Goal: Task Accomplishment & Management: Use online tool/utility

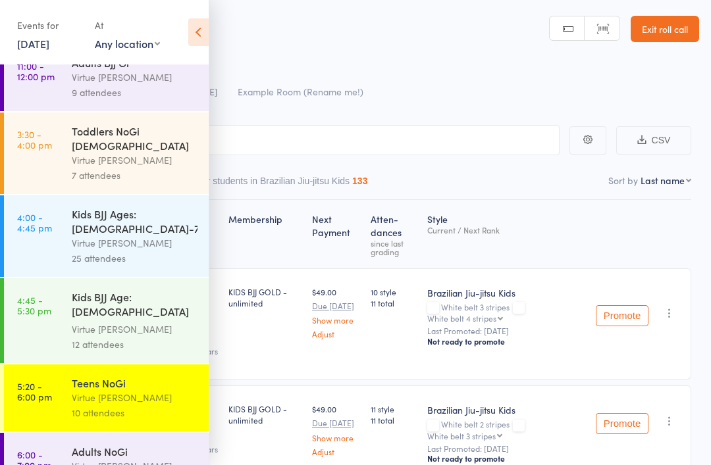
scroll to position [88, 0]
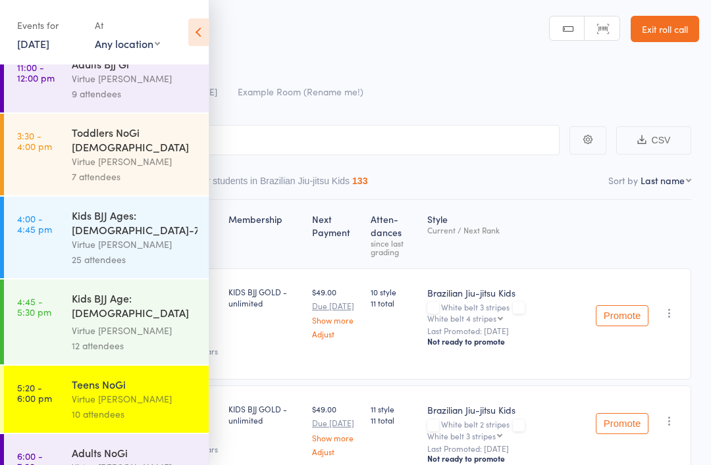
click at [95, 460] on div "Virtue [PERSON_NAME]" at bounding box center [135, 467] width 126 height 15
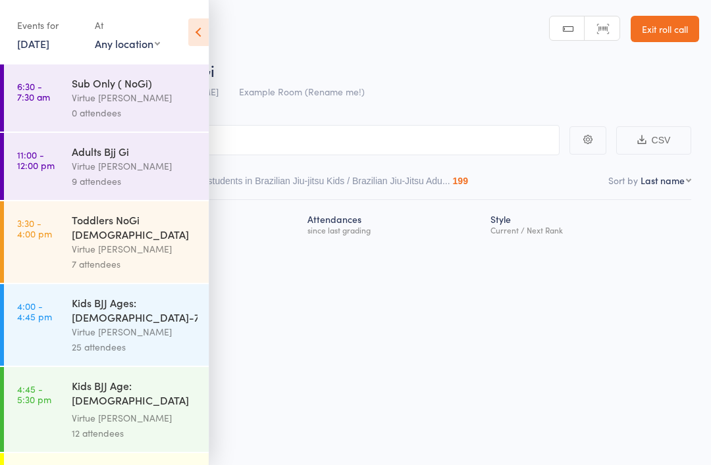
click at [194, 34] on icon at bounding box center [198, 32] width 20 height 28
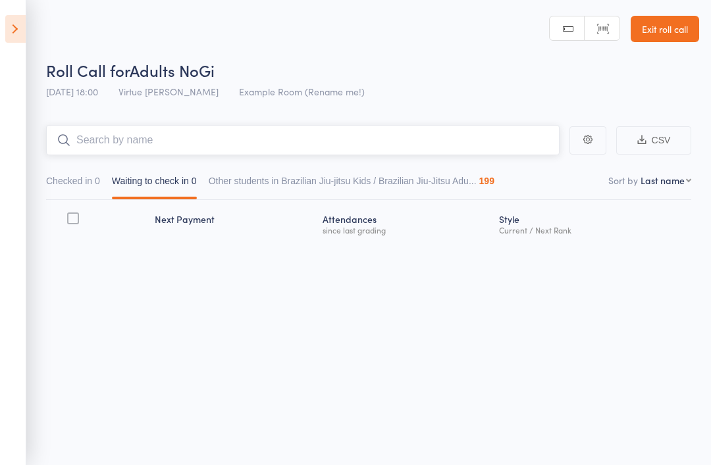
click at [145, 145] on input "search" at bounding box center [302, 140] width 513 height 30
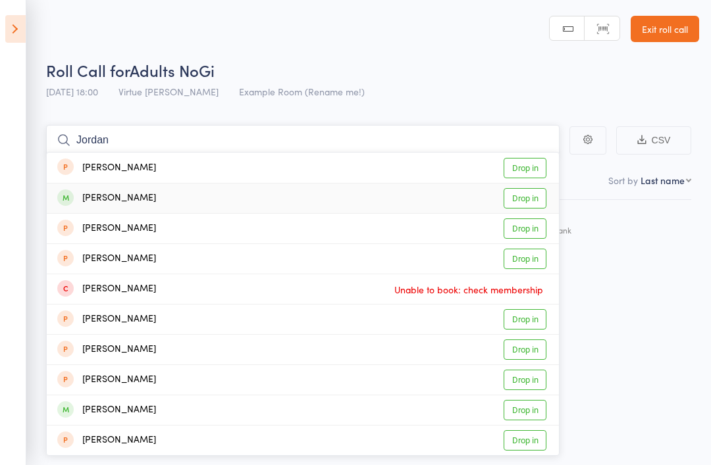
type input "Jordan"
click at [92, 201] on div "[PERSON_NAME]" at bounding box center [106, 198] width 99 height 15
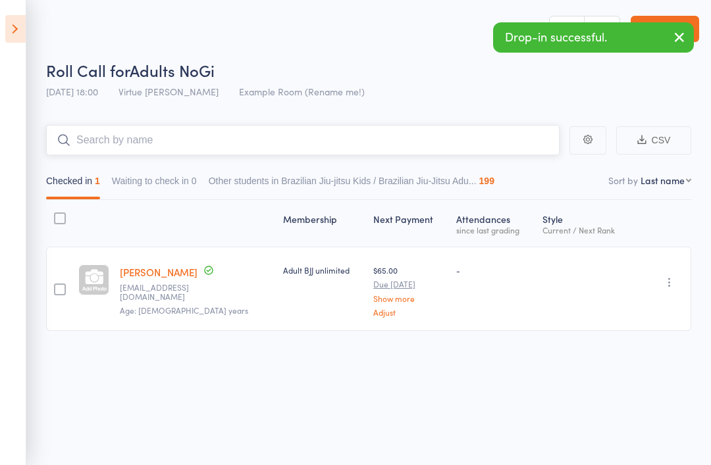
click at [125, 140] on input "search" at bounding box center [302, 140] width 513 height 30
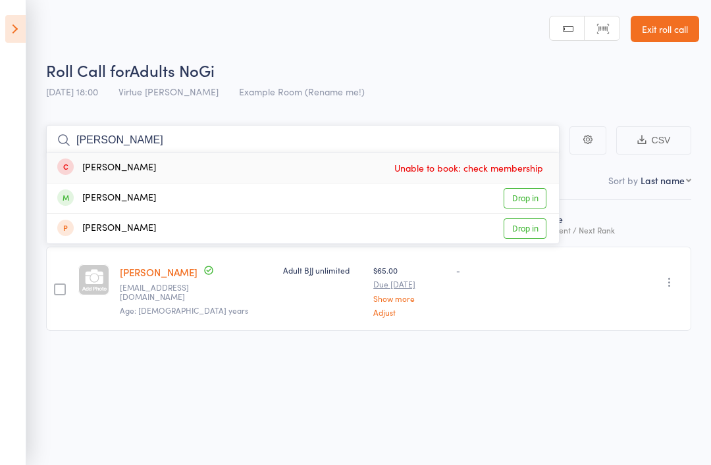
click at [123, 136] on input "Dwayne" at bounding box center [302, 140] width 513 height 30
type input "D"
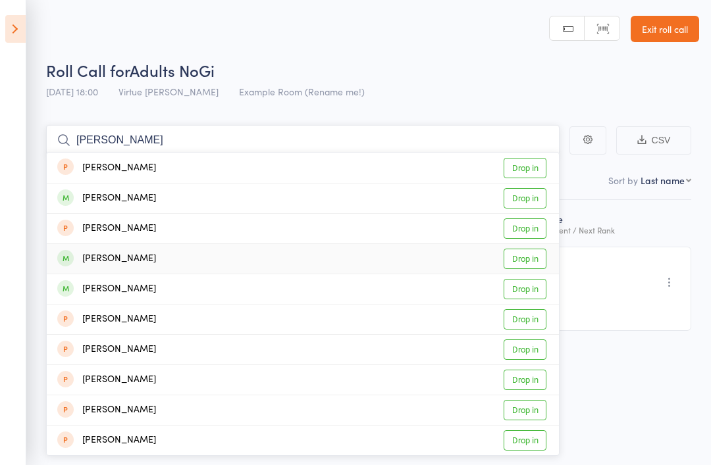
type input "Marvin"
click at [111, 255] on div "[PERSON_NAME]" at bounding box center [106, 258] width 99 height 15
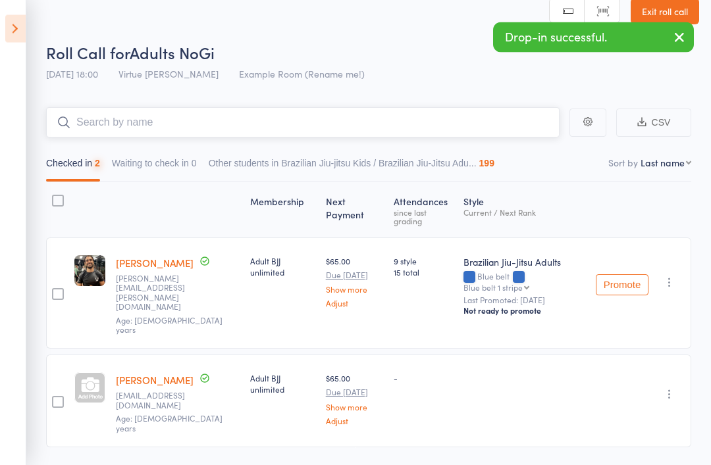
scroll to position [18, 0]
click at [99, 116] on input "search" at bounding box center [302, 122] width 513 height 30
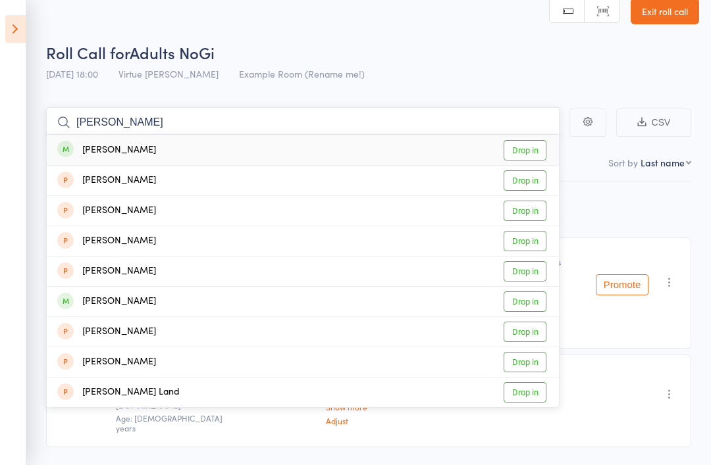
type input "Luke"
click at [93, 149] on div "[PERSON_NAME]" at bounding box center [106, 150] width 99 height 15
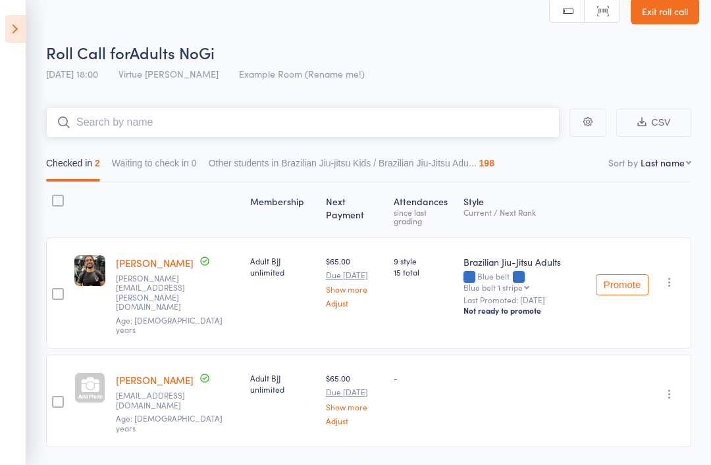
click at [99, 126] on input "search" at bounding box center [302, 122] width 513 height 30
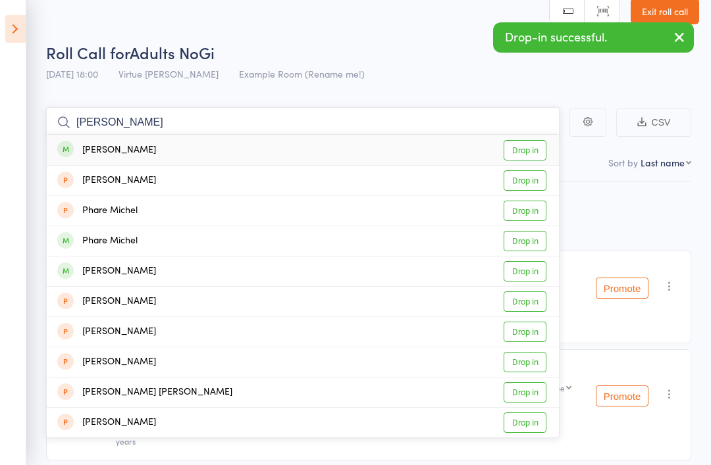
type input "Michel"
click at [100, 143] on div "[PERSON_NAME]" at bounding box center [106, 150] width 99 height 15
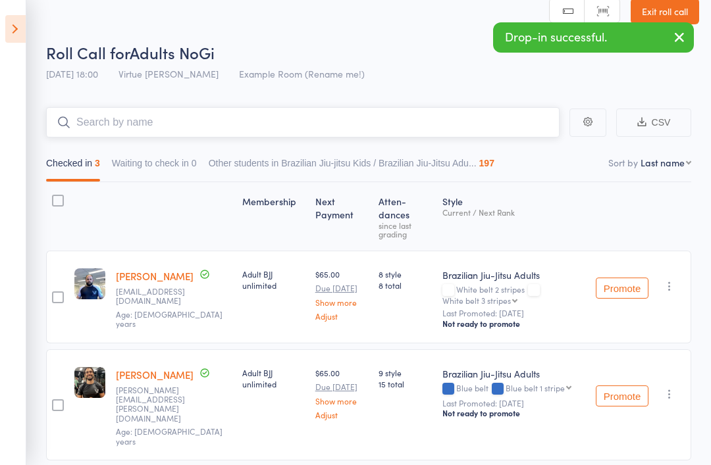
click at [95, 122] on input "search" at bounding box center [302, 122] width 513 height 30
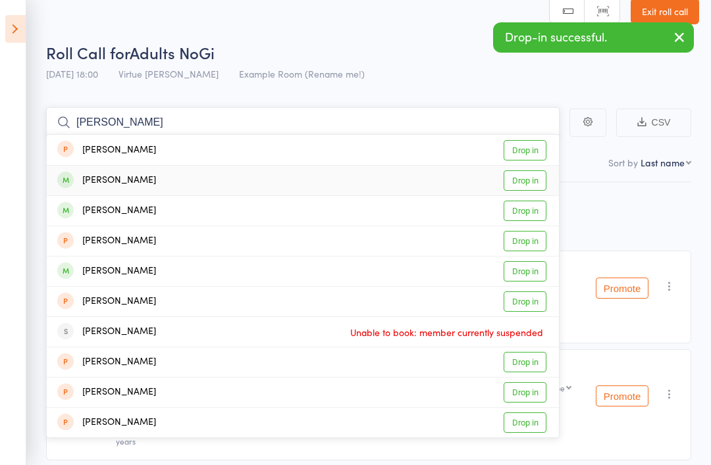
type input "Lee"
click at [101, 178] on div "[PERSON_NAME]" at bounding box center [106, 180] width 99 height 15
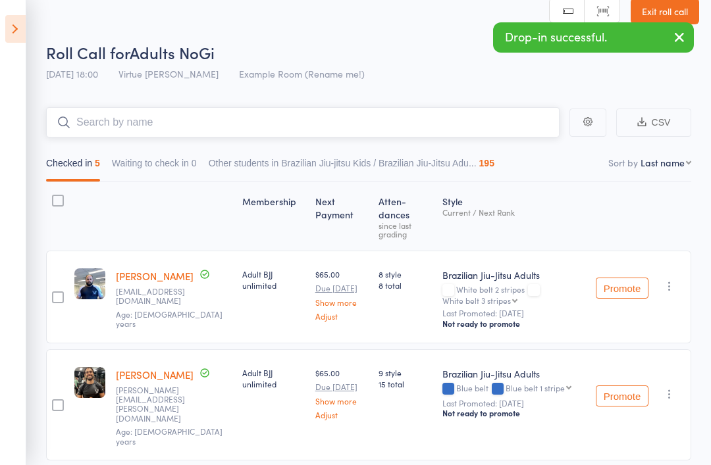
click at [92, 113] on input "search" at bounding box center [302, 122] width 513 height 30
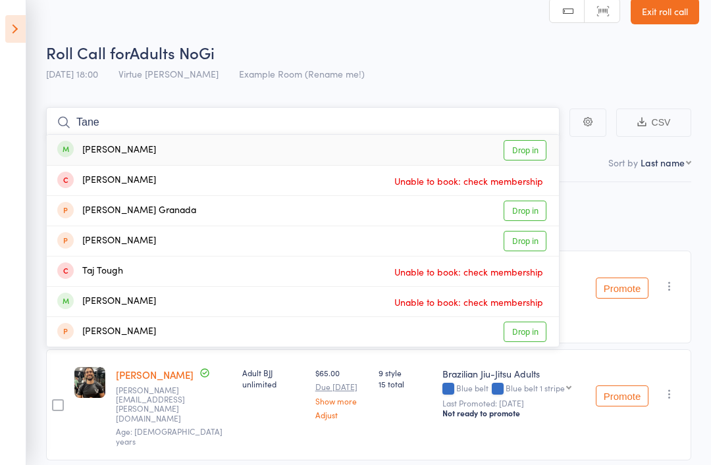
type input "Tane"
click at [101, 149] on div "[PERSON_NAME]" at bounding box center [106, 150] width 99 height 15
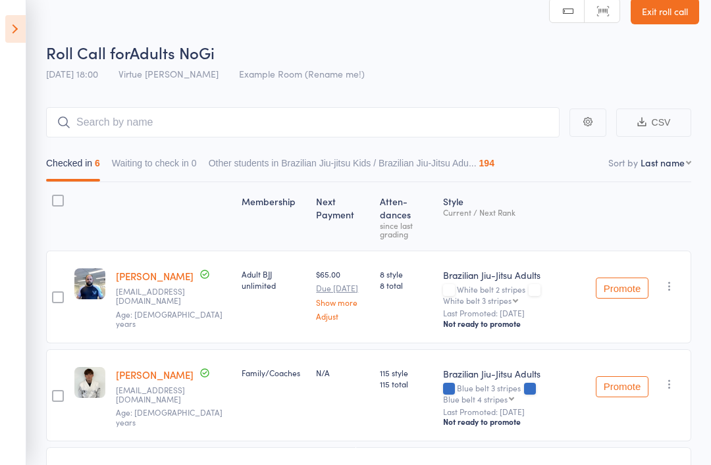
click at [667, 15] on link "Exit roll call" at bounding box center [664, 11] width 68 height 26
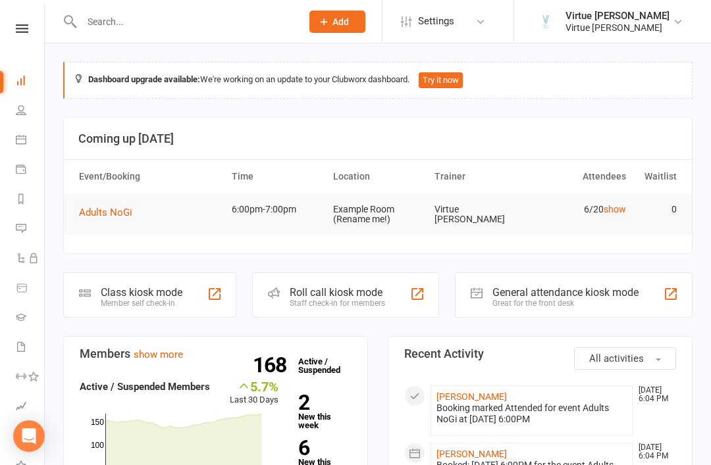
click at [42, 24] on link at bounding box center [22, 28] width 47 height 9
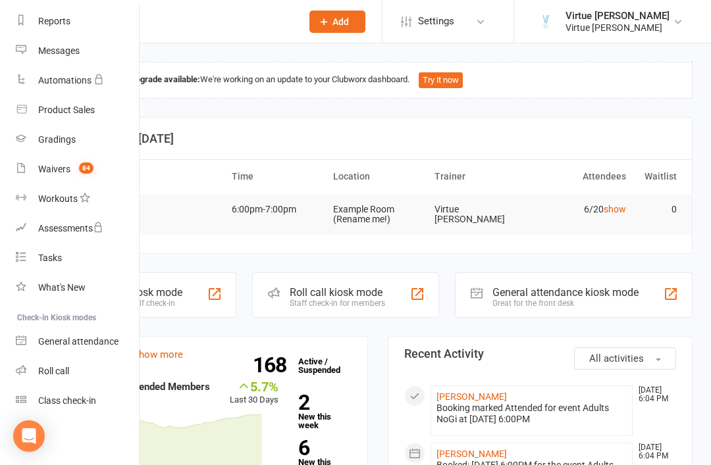
scroll to position [168, 0]
click at [68, 372] on div "Roll call" at bounding box center [53, 371] width 31 height 11
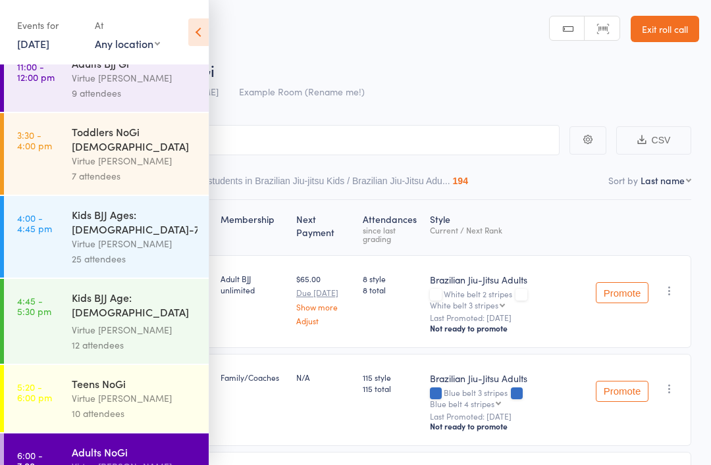
scroll to position [88, 0]
click at [193, 33] on icon at bounding box center [198, 32] width 20 height 28
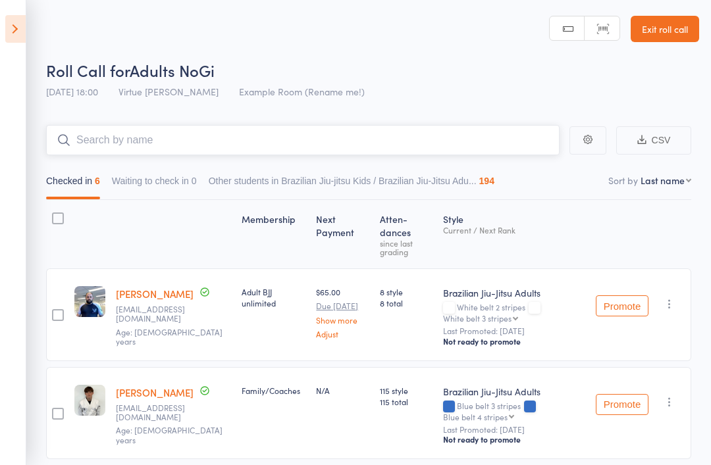
click at [143, 138] on input "search" at bounding box center [302, 140] width 513 height 30
click at [105, 134] on input "Chris" at bounding box center [302, 140] width 513 height 30
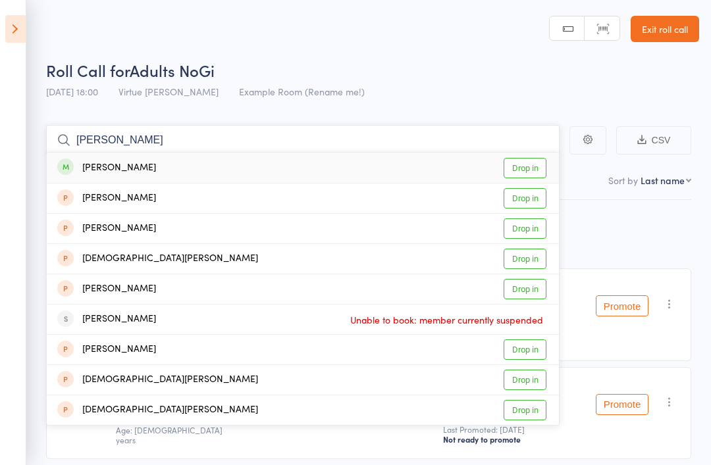
type input "Chris"
click at [101, 168] on div "Chris Davie" at bounding box center [106, 168] width 99 height 15
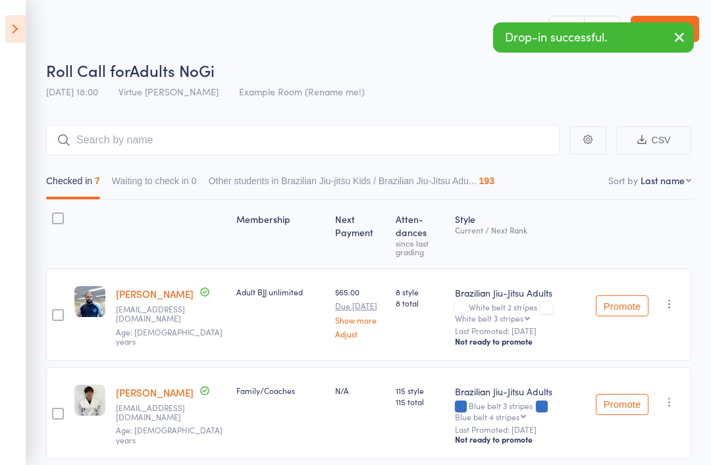
click at [681, 20] on link "Exit roll call" at bounding box center [664, 29] width 68 height 26
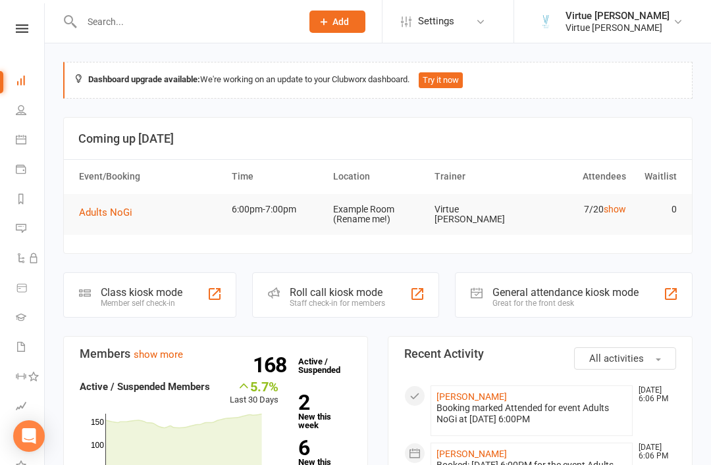
click at [36, 30] on link at bounding box center [22, 28] width 47 height 9
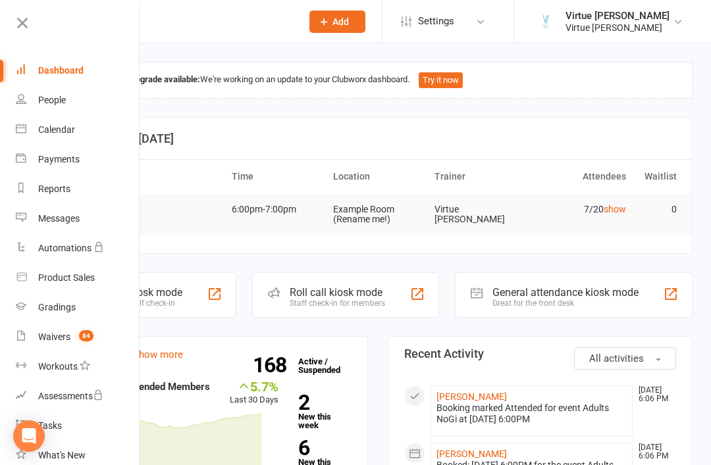
click at [28, 23] on icon at bounding box center [22, 23] width 18 height 18
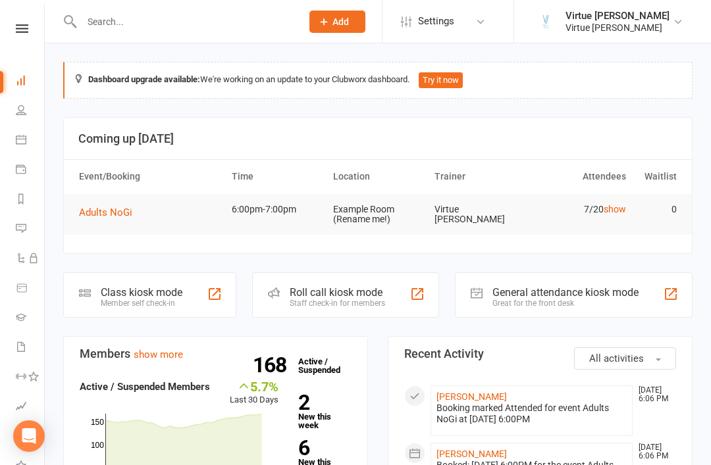
click at [20, 29] on icon at bounding box center [22, 28] width 13 height 9
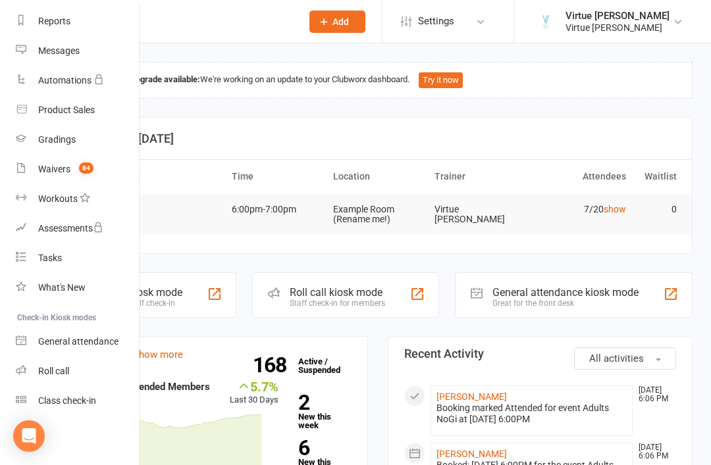
scroll to position [168, 0]
click at [72, 373] on link "Roll call" at bounding box center [78, 372] width 124 height 30
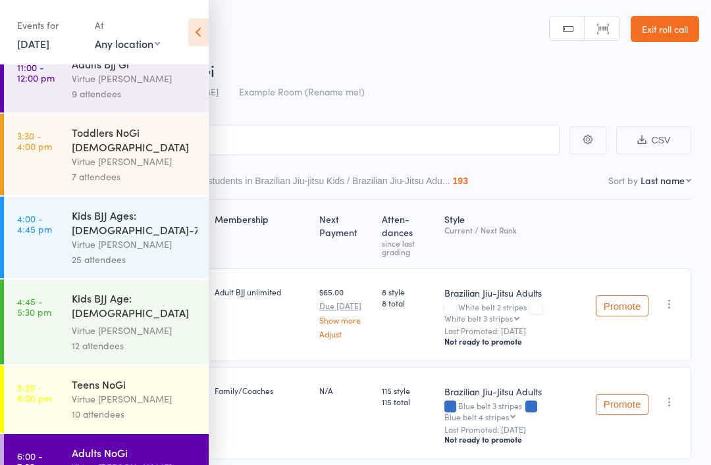
scroll to position [88, 0]
click at [57, 434] on link "6:00 - 7:00 pm Adults NoGi Virtue BJJ Lennox 7 attendees" at bounding box center [106, 467] width 205 height 67
click at [191, 26] on icon at bounding box center [198, 32] width 20 height 28
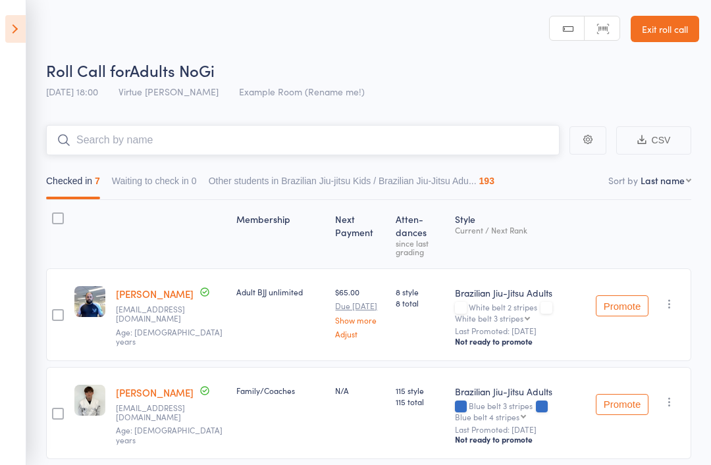
click at [133, 145] on input "search" at bounding box center [302, 140] width 513 height 30
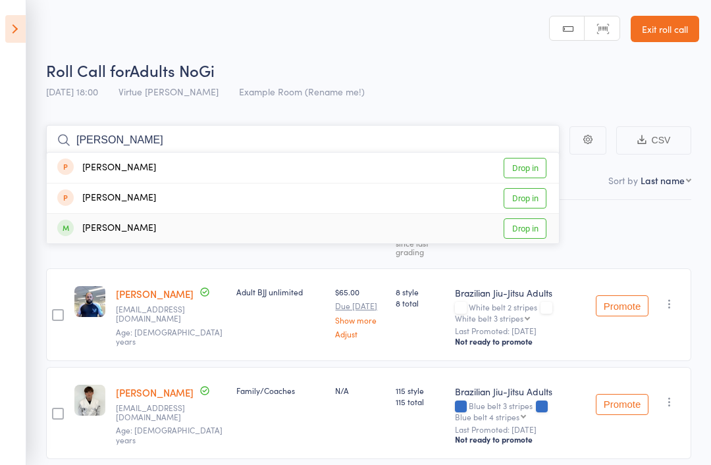
type input "Victor"
click at [84, 231] on div "[PERSON_NAME]" at bounding box center [106, 228] width 99 height 15
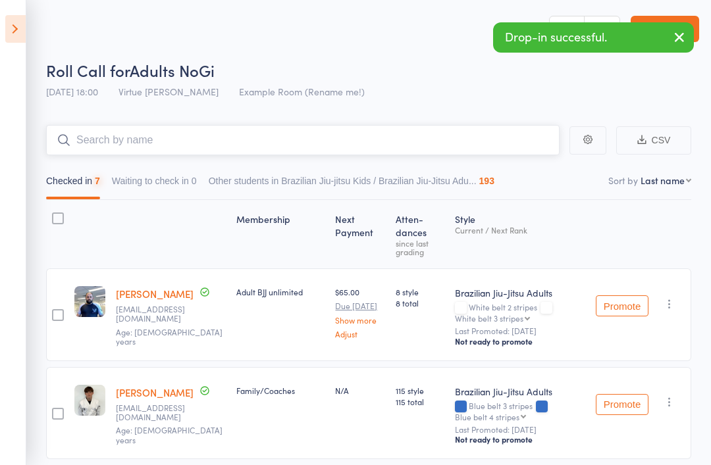
click at [111, 132] on input "search" at bounding box center [302, 140] width 513 height 30
click at [675, 45] on button "button" at bounding box center [679, 38] width 29 height 30
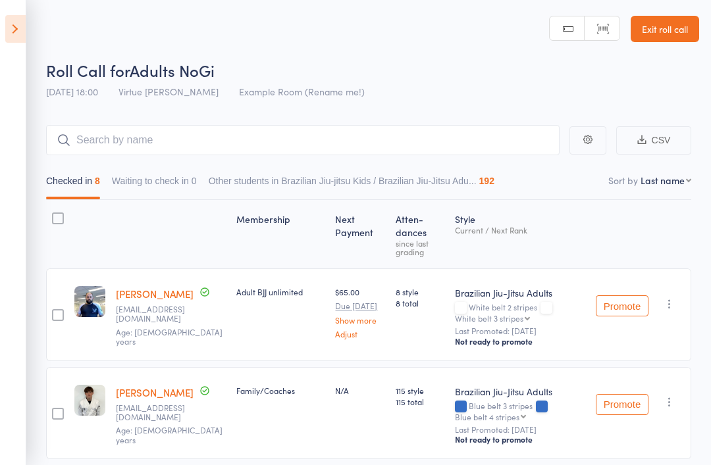
click at [676, 32] on link "Exit roll call" at bounding box center [664, 29] width 68 height 26
